Goal: Find specific fact

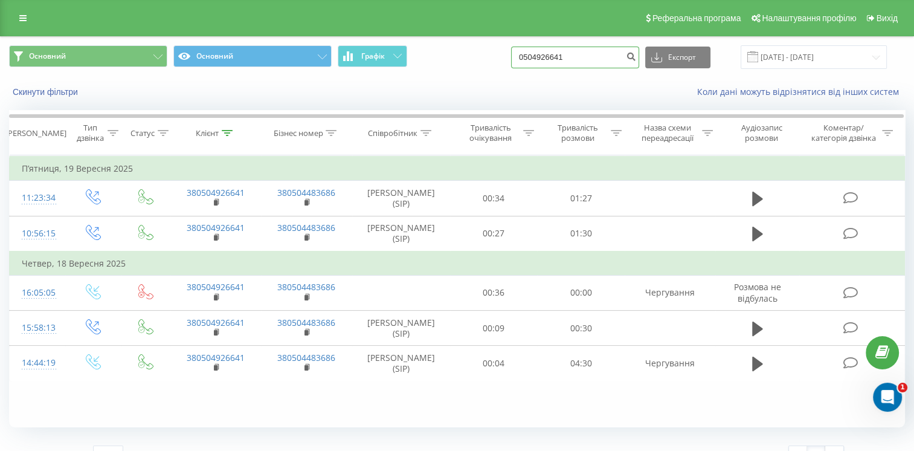
drag, startPoint x: 596, startPoint y: 59, endPoint x: 426, endPoint y: 72, distance: 170.8
click at [426, 72] on div "Основний Основний Графік 0504926641 Експорт .csv .xls .xlsx 19.06.2025 - 19.09.…" at bounding box center [457, 57] width 913 height 40
click at [572, 57] on input at bounding box center [575, 58] width 128 height 22
paste input "+3800637773289"
type input "+3800637773289"
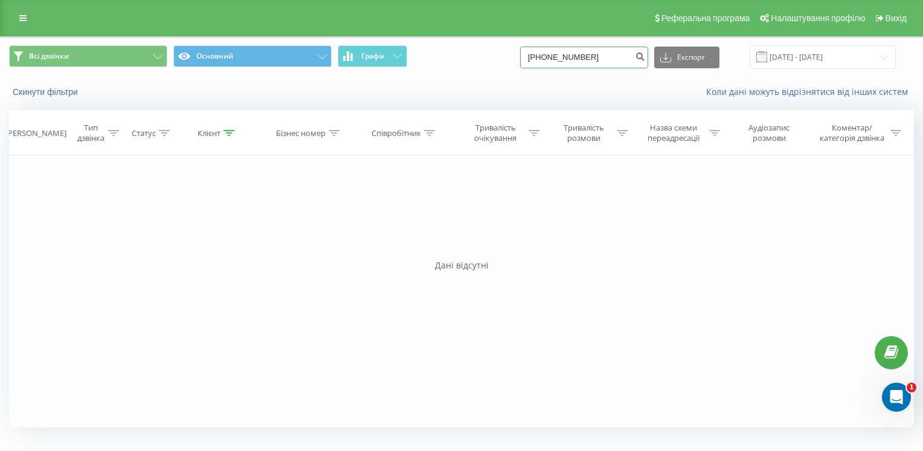
click at [565, 59] on input "+3800637773289" at bounding box center [584, 58] width 128 height 22
drag, startPoint x: 561, startPoint y: 59, endPoint x: 540, endPoint y: 63, distance: 21.7
click at [542, 62] on input "+3800637773289" at bounding box center [584, 58] width 128 height 22
type input "0637773289"
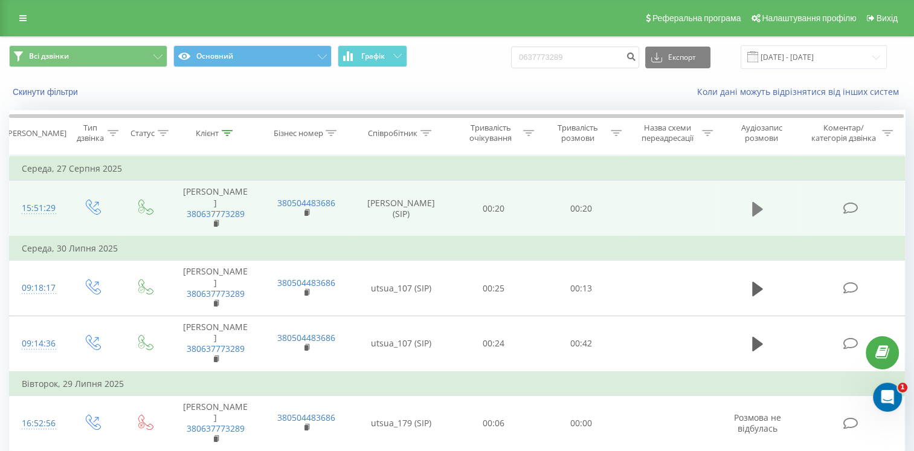
click at [754, 210] on icon at bounding box center [757, 209] width 11 height 14
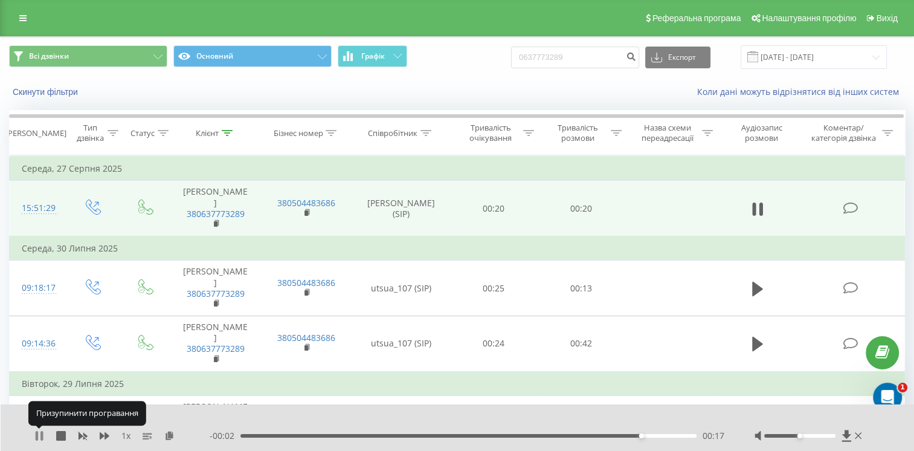
click at [37, 434] on icon at bounding box center [37, 436] width 2 height 10
click at [36, 437] on icon at bounding box center [39, 436] width 7 height 10
click at [34, 434] on icon at bounding box center [39, 436] width 10 height 10
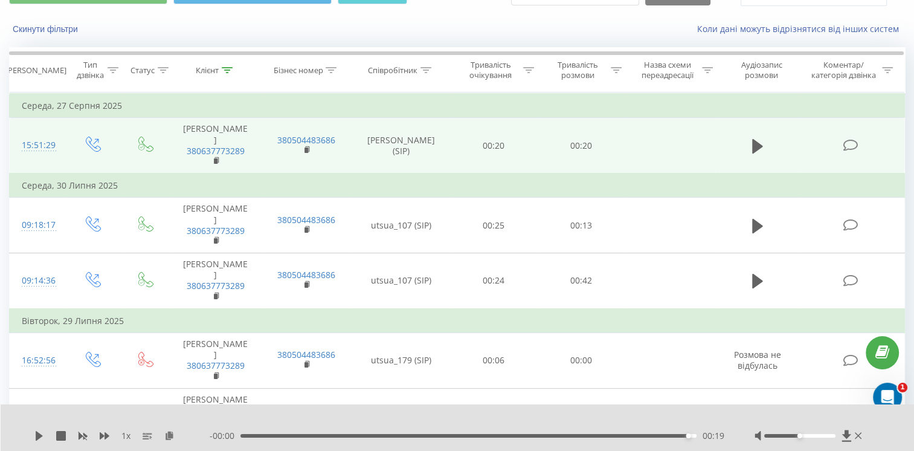
scroll to position [121, 0]
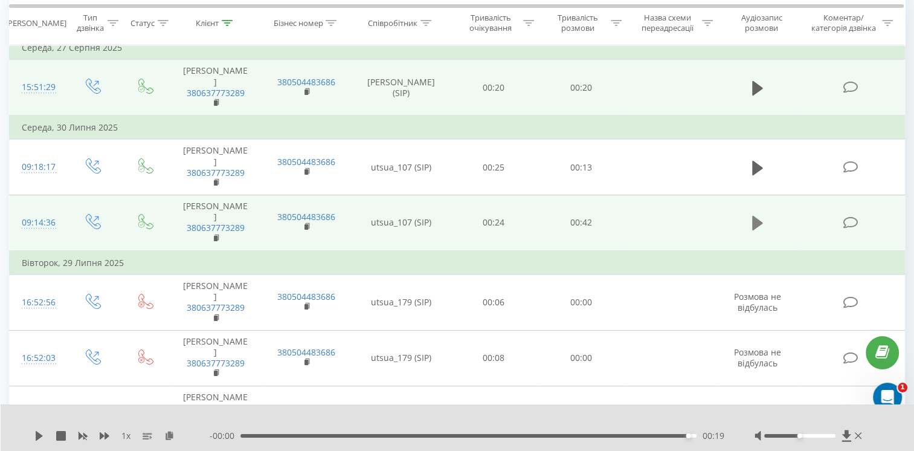
click at [763, 214] on button at bounding box center [758, 223] width 18 height 18
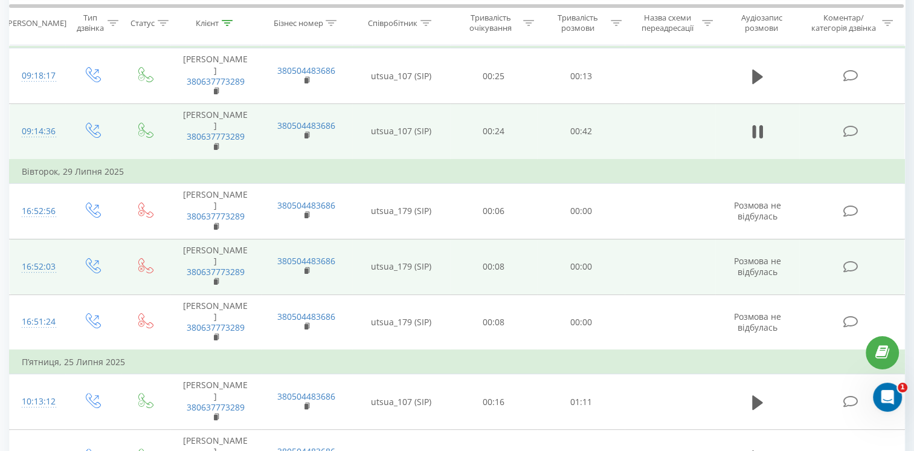
scroll to position [259, 0]
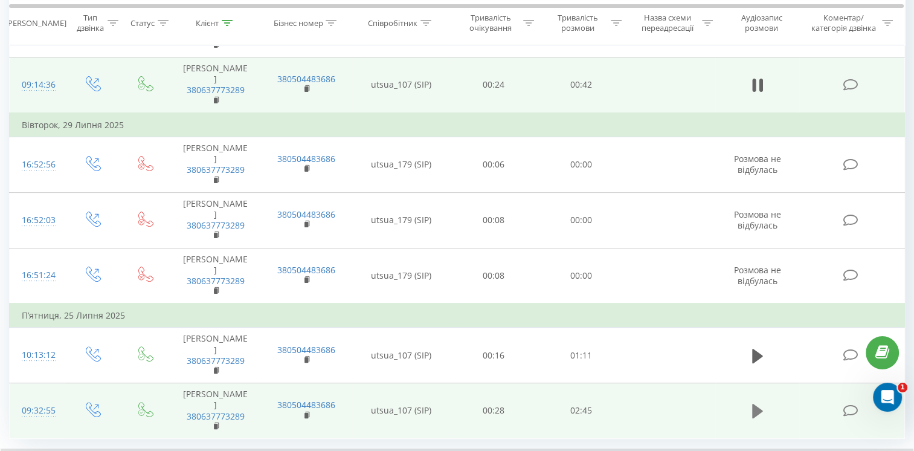
click at [755, 404] on icon at bounding box center [757, 411] width 11 height 14
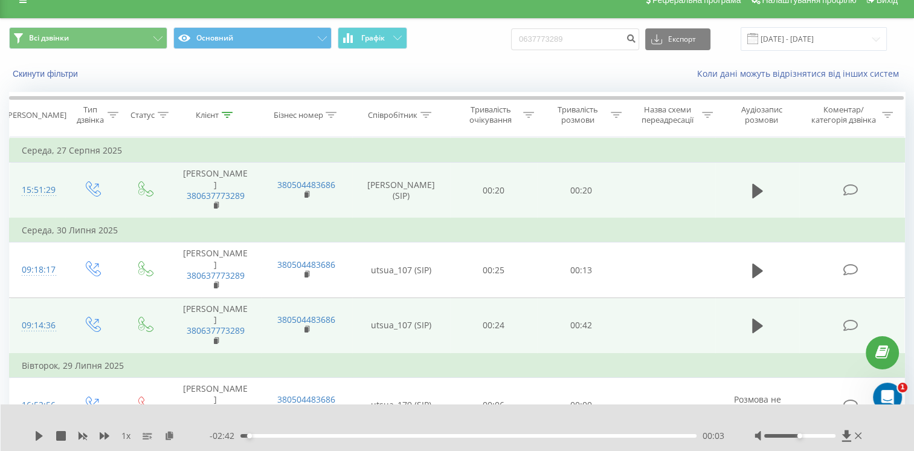
scroll to position [0, 0]
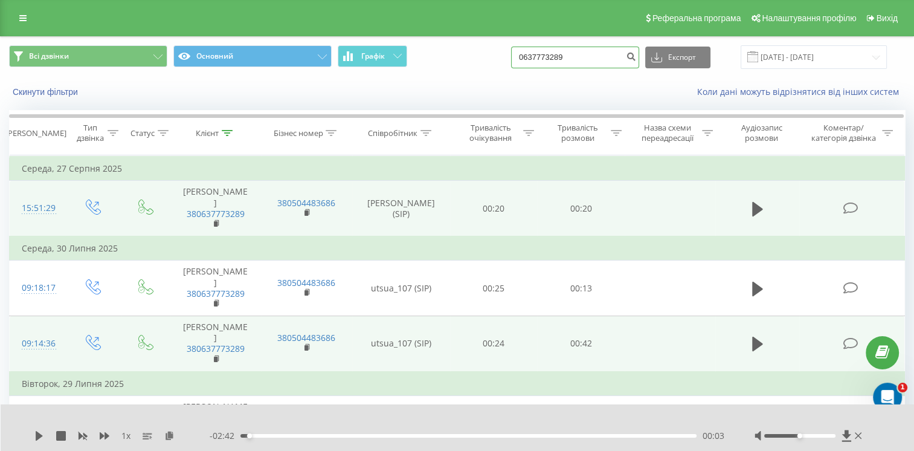
drag, startPoint x: 599, startPoint y: 54, endPoint x: 513, endPoint y: 59, distance: 86.5
click at [513, 59] on div "Всі дзвінки Основний Графік 0637773289 Експорт .csv .xls .xlsx [DATE] - [DATE]" at bounding box center [457, 57] width 896 height 24
